Goal: Information Seeking & Learning: Learn about a topic

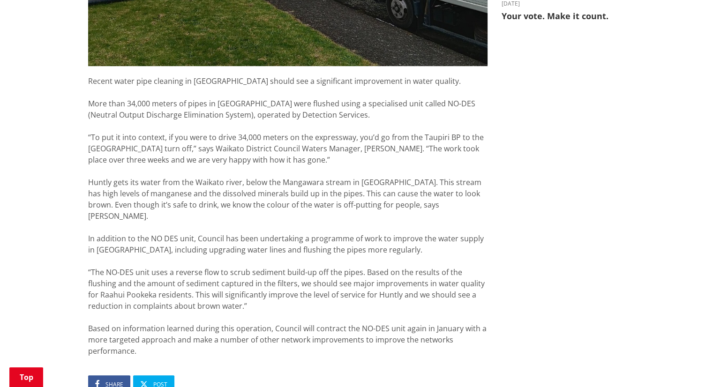
scroll to position [490, 0]
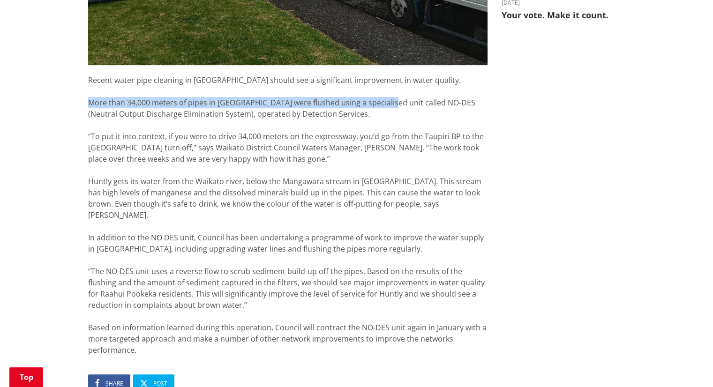
drag, startPoint x: 90, startPoint y: 101, endPoint x: 380, endPoint y: 101, distance: 290.6
click at [380, 101] on div "More than 34,000 meters of pipes in Huntly were flushed using a specialised uni…" at bounding box center [287, 108] width 399 height 22
click at [287, 100] on div "More than 34,000 meters of pipes in Huntly were flushed using a specialised uni…" at bounding box center [287, 108] width 399 height 22
copy div "More than 34,000 meters of pipes in Huntly were flushed"
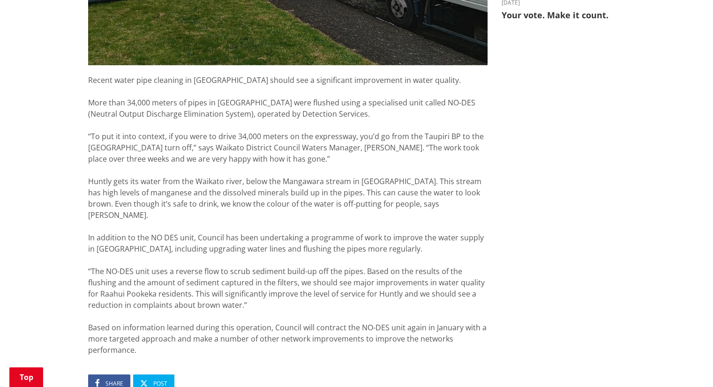
click at [343, 376] on ul "Share Post" at bounding box center [287, 383] width 399 height 18
drag, startPoint x: 208, startPoint y: 383, endPoint x: 206, endPoint y: 378, distance: 5.5
click at [208, 383] on article "34,000 meters of water pipes cleaned in Huntly 02 September 2025 Share Post Rec…" at bounding box center [287, 76] width 399 height 865
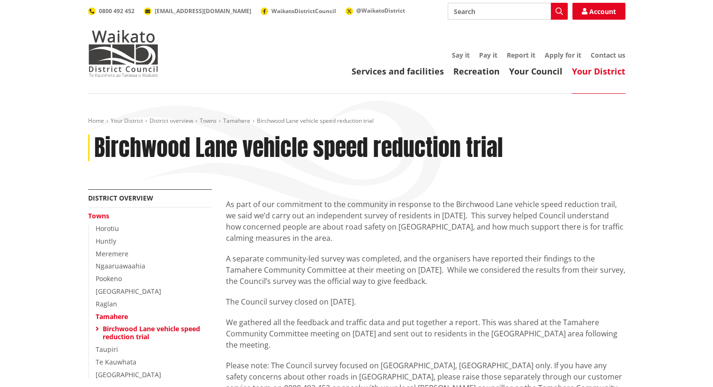
drag, startPoint x: 0, startPoint y: 0, endPoint x: 431, endPoint y: 231, distance: 488.7
click at [431, 231] on div "As part of our commitment to the community in response to the Birchwood Lane ve…" at bounding box center [425, 302] width 399 height 206
click at [372, 239] on p "As part of our commitment to the community in response to the Birchwood Lane ve…" at bounding box center [425, 221] width 399 height 45
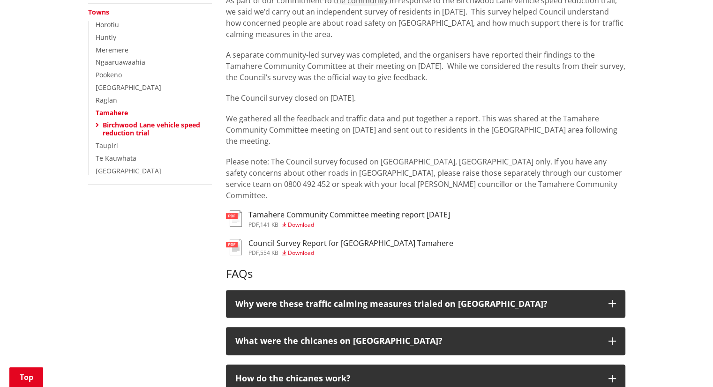
scroll to position [204, 0]
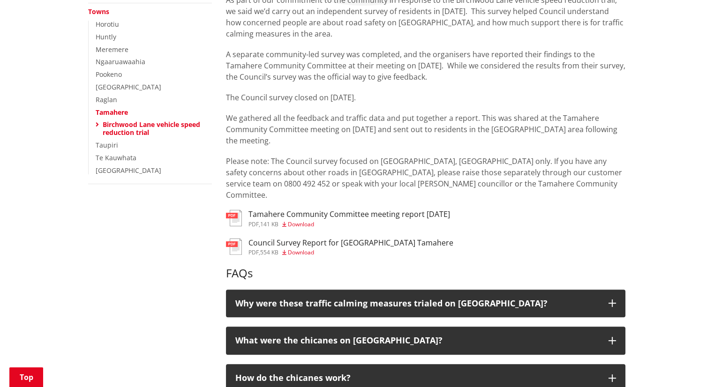
click at [300, 220] on span "Download" at bounding box center [301, 224] width 26 height 8
